Goal: Task Accomplishment & Management: Manage account settings

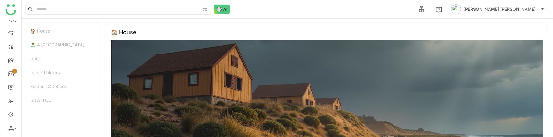
scroll to position [1313, 0]
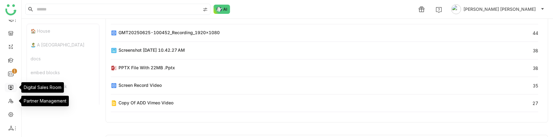
click at [8, 88] on link at bounding box center [11, 87] width 6 height 5
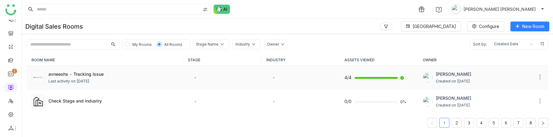
click at [102, 78] on div "avneeshs - Tracking Issue Last activity on [DATE]" at bounding box center [113, 78] width 130 height 14
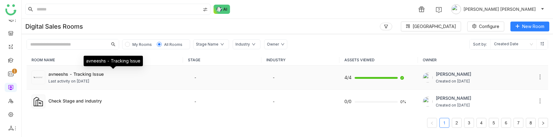
click at [150, 75] on div "avneeshs - Tracking Issue" at bounding box center [113, 74] width 130 height 6
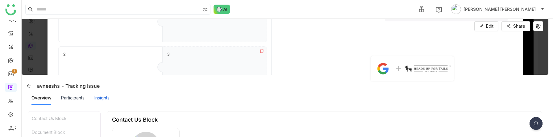
click at [97, 97] on div "Insights" at bounding box center [101, 98] width 15 height 7
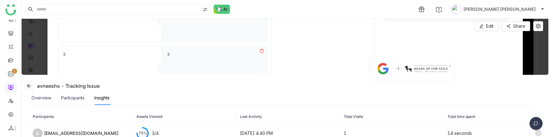
click at [28, 86] on icon at bounding box center [29, 86] width 5 height 5
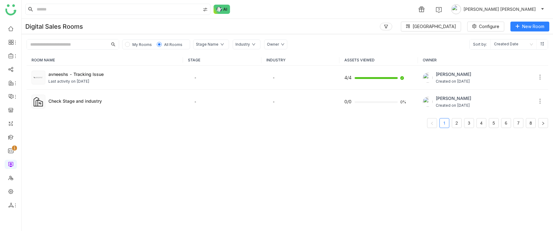
click at [130, 43] on span "My Rooms" at bounding box center [142, 44] width 24 height 7
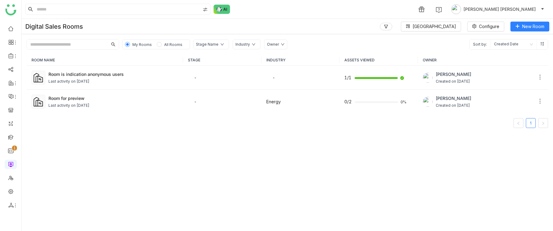
click at [173, 42] on span "All Rooms" at bounding box center [173, 44] width 23 height 7
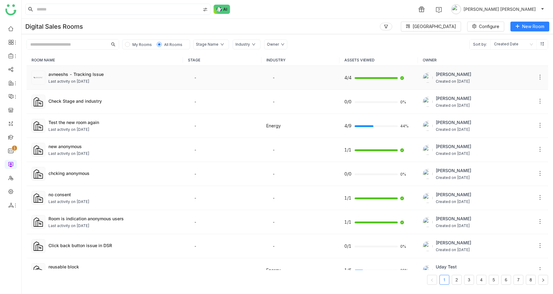
click at [131, 80] on div "Last activity on [DATE]" at bounding box center [113, 82] width 130 height 6
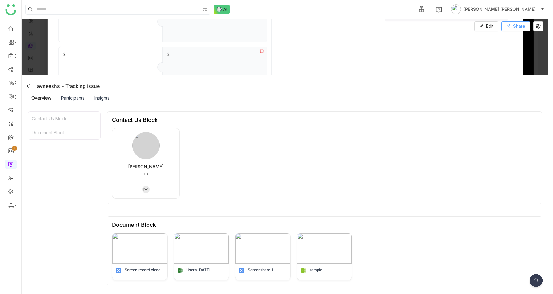
click at [523, 24] on span "Share" at bounding box center [519, 26] width 12 height 7
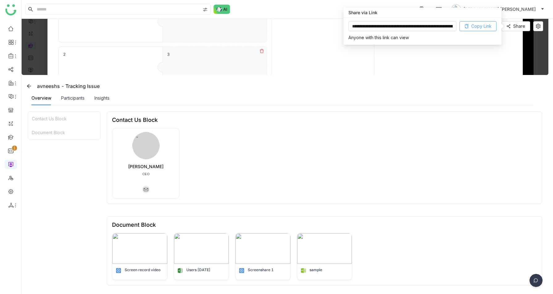
click at [476, 29] on span "Copy Link" at bounding box center [481, 26] width 20 height 7
click at [541, 27] on icon at bounding box center [538, 26] width 5 height 5
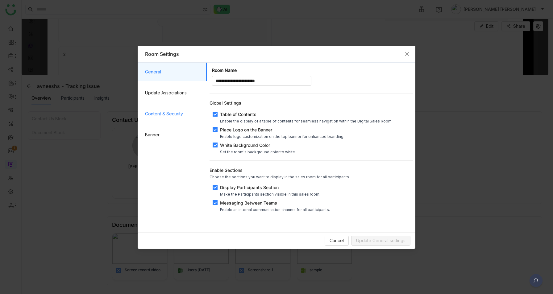
click at [173, 115] on span "Content & Security" at bounding box center [173, 114] width 57 height 19
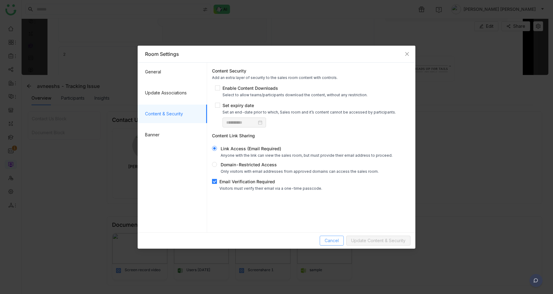
click at [332, 243] on span "Cancel" at bounding box center [332, 240] width 14 height 7
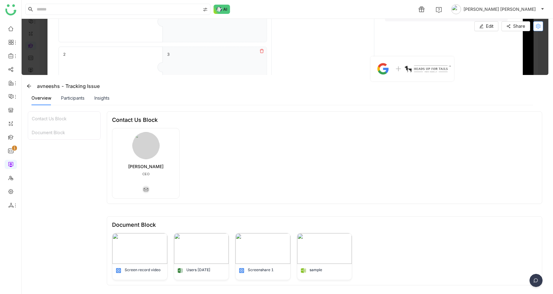
click at [543, 27] on icon at bounding box center [538, 26] width 9 height 5
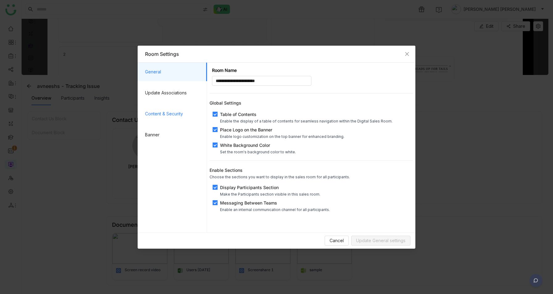
click at [164, 112] on span "Content & Security" at bounding box center [173, 114] width 57 height 19
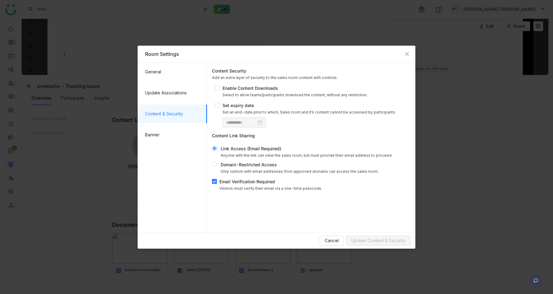
click at [235, 180] on div "Email Verification Required" at bounding box center [270, 181] width 103 height 6
click at [375, 241] on span "Update Content & Security" at bounding box center [378, 240] width 54 height 7
click at [332, 243] on span "Cancel" at bounding box center [332, 240] width 14 height 7
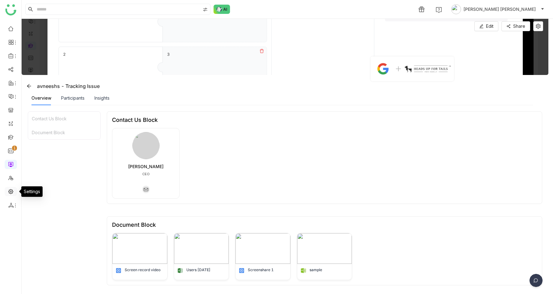
click at [10, 191] on link at bounding box center [11, 191] width 6 height 5
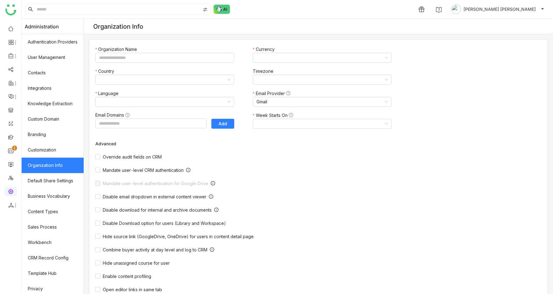
type input "*******"
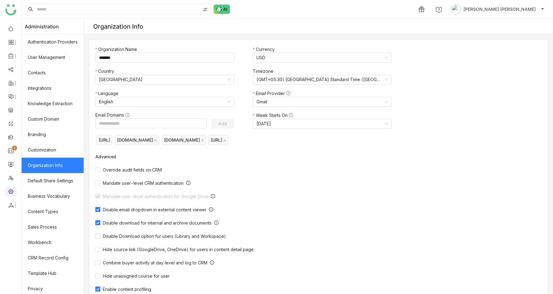
scroll to position [33, 0]
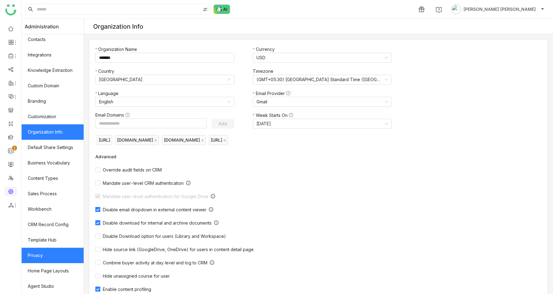
click at [50, 260] on link "Privacy" at bounding box center [53, 255] width 62 height 15
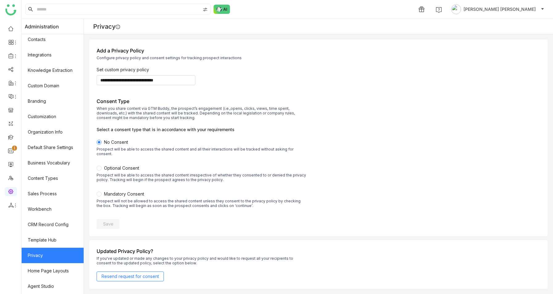
click at [121, 191] on span "Mandatory Consent" at bounding box center [124, 193] width 40 height 5
click at [106, 223] on button "Save" at bounding box center [108, 224] width 23 height 10
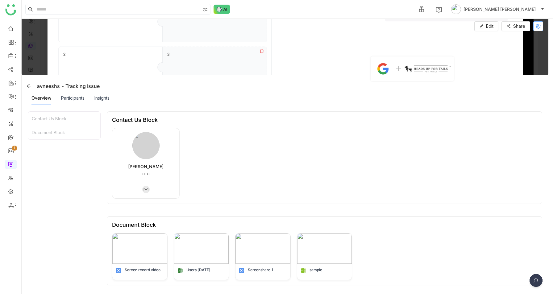
click at [541, 26] on icon at bounding box center [538, 26] width 5 height 5
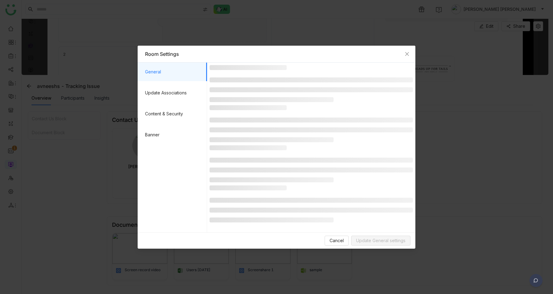
click at [163, 104] on ul "General Update Associations Content & Security Banner" at bounding box center [172, 139] width 69 height 153
click at [162, 113] on span "Content & Security" at bounding box center [173, 114] width 57 height 19
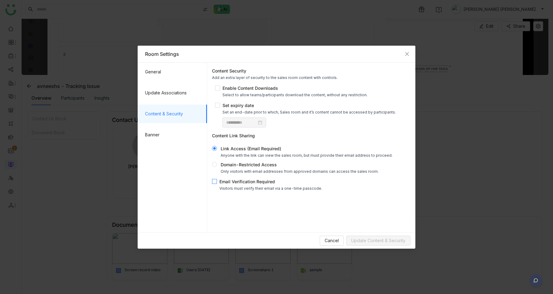
click at [239, 184] on div "Email Verification Required" at bounding box center [270, 181] width 103 height 6
click at [384, 236] on button "Update Content & Security" at bounding box center [378, 241] width 64 height 10
click at [330, 239] on span "Cancel" at bounding box center [332, 240] width 14 height 7
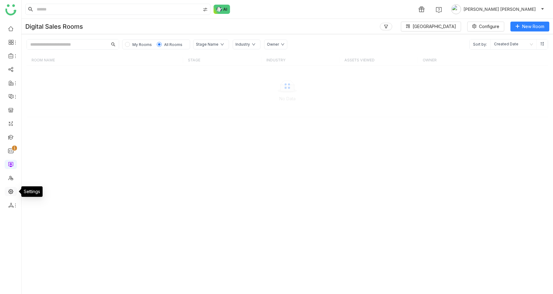
click at [8, 191] on link at bounding box center [11, 191] width 6 height 5
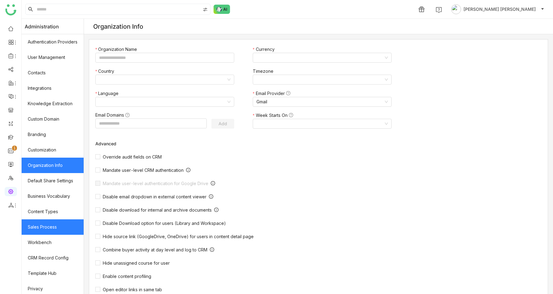
scroll to position [33, 0]
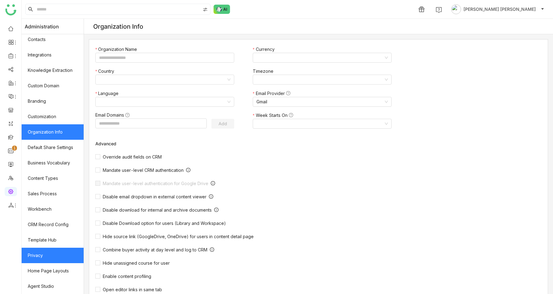
click at [46, 259] on link "Privacy" at bounding box center [53, 255] width 62 height 15
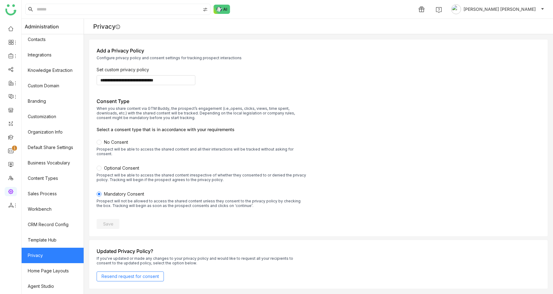
click at [115, 173] on div "Prospect will be able to access the shared content irrespective of whether they…" at bounding box center [202, 177] width 210 height 9
click at [112, 222] on span "Save" at bounding box center [108, 224] width 10 height 6
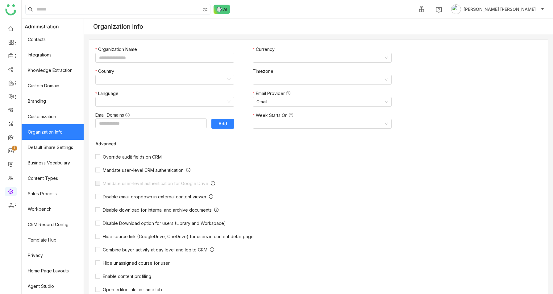
type input "*******"
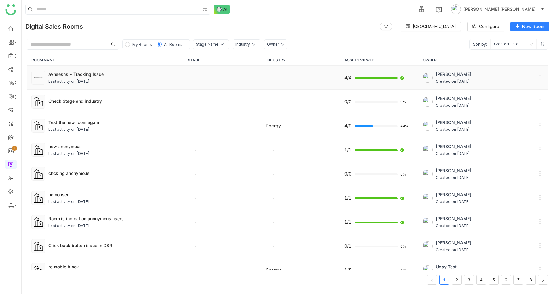
click at [106, 77] on div "avneeshs - Tracking Issue Last activity on [DATE]" at bounding box center [113, 78] width 130 height 14
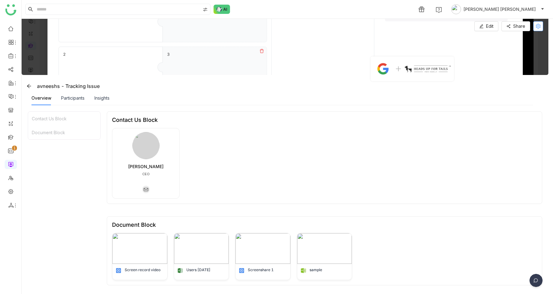
click at [540, 28] on icon at bounding box center [538, 26] width 5 height 5
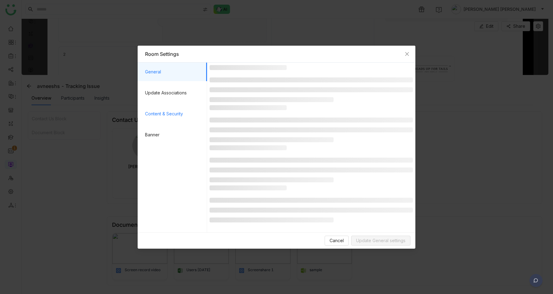
click at [177, 114] on span "Content & Security" at bounding box center [173, 114] width 57 height 19
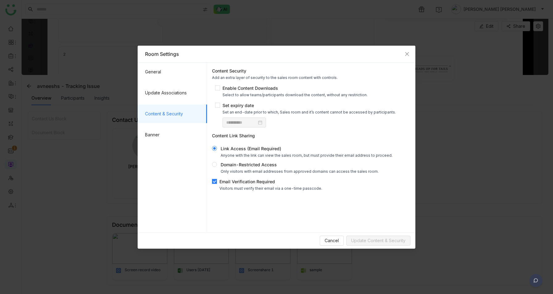
click at [217, 181] on span "Email Verification Required Visitors must verify their email via a one-time pas…" at bounding box center [271, 184] width 108 height 12
click at [380, 242] on span "Update Content & Security" at bounding box center [378, 240] width 54 height 7
click at [337, 245] on button "Cancel" at bounding box center [332, 241] width 24 height 10
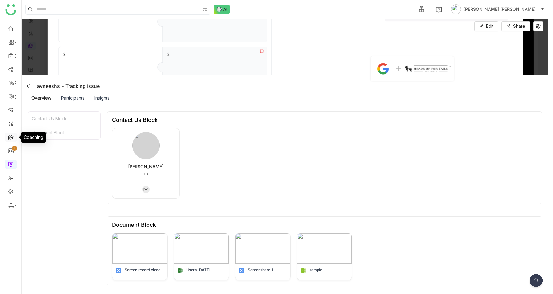
click at [10, 134] on link at bounding box center [11, 136] width 6 height 5
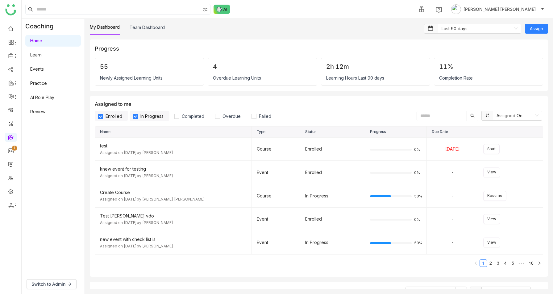
click at [8, 157] on ul "0 1 2 3 4 5 6 7 8 9" at bounding box center [10, 117] width 21 height 194
click at [8, 161] on link at bounding box center [11, 163] width 6 height 5
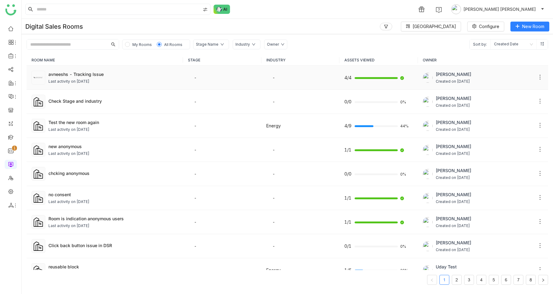
click at [316, 78] on td "-" at bounding box center [300, 78] width 78 height 24
click at [57, 78] on div "avneeshs - Tracking Issue Last activity on [DATE]" at bounding box center [113, 78] width 130 height 14
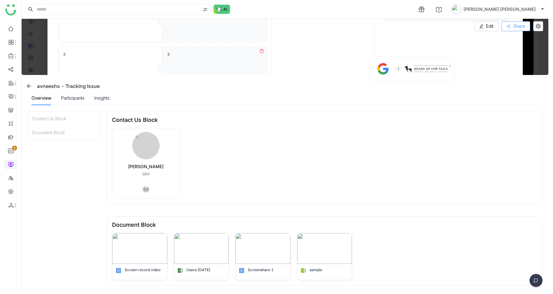
click at [522, 27] on span "Share" at bounding box center [519, 26] width 12 height 7
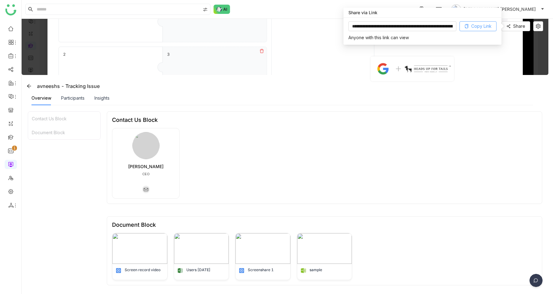
click at [477, 26] on span "Copy Link" at bounding box center [481, 26] width 20 height 7
